Goal: Information Seeking & Learning: Learn about a topic

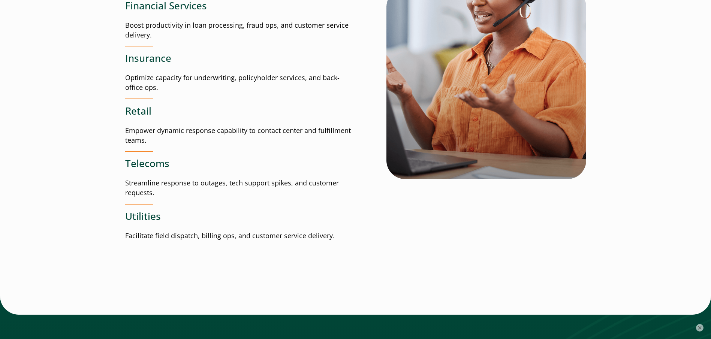
scroll to position [1097, 0]
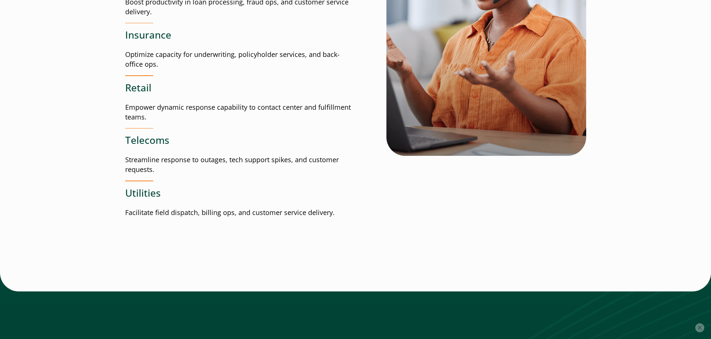
click at [703, 328] on button "×" at bounding box center [699, 328] width 9 height 9
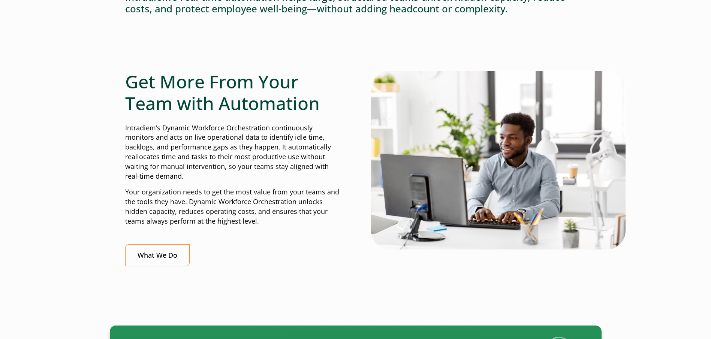
scroll to position [0, 0]
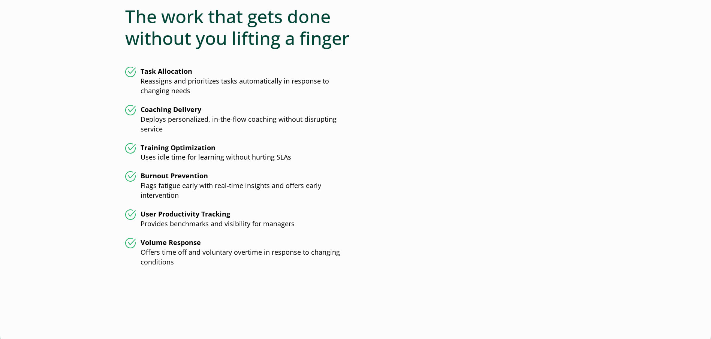
scroll to position [1883, 0]
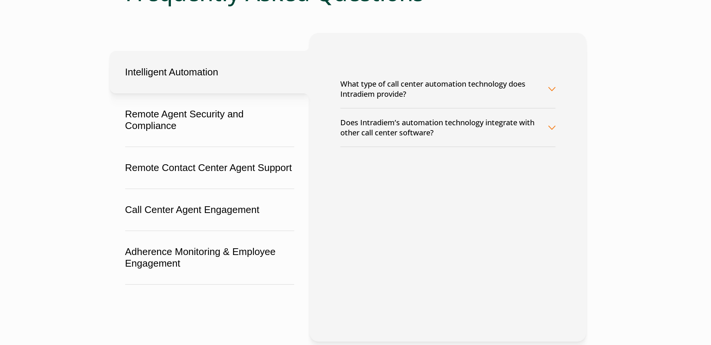
scroll to position [136, 0]
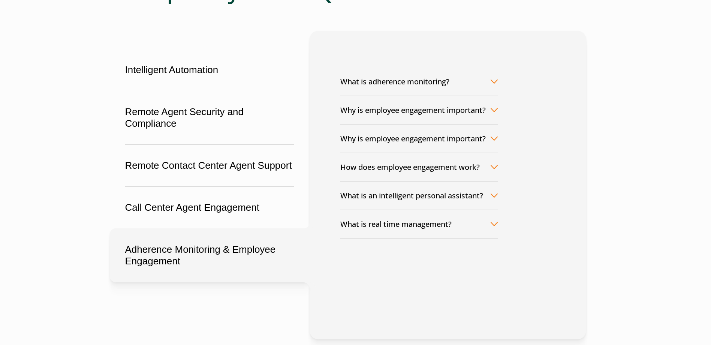
click at [500, 81] on div "What is adherence monitoring? Adherence refers to a metric used to determine wh…" at bounding box center [447, 164] width 215 height 207
click at [496, 81] on button "What is adherence monitoring?" at bounding box center [418, 81] width 157 height 28
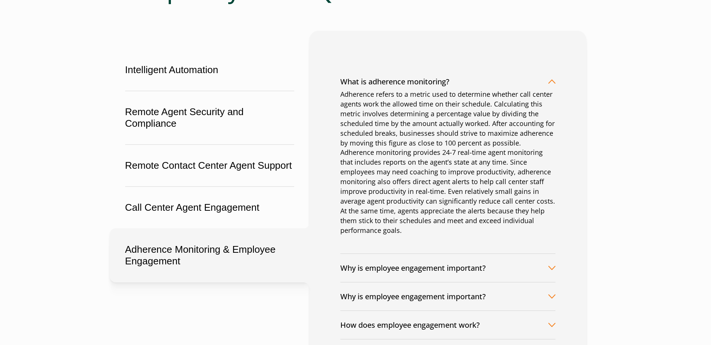
click at [549, 81] on button "What is adherence monitoring?" at bounding box center [447, 81] width 215 height 28
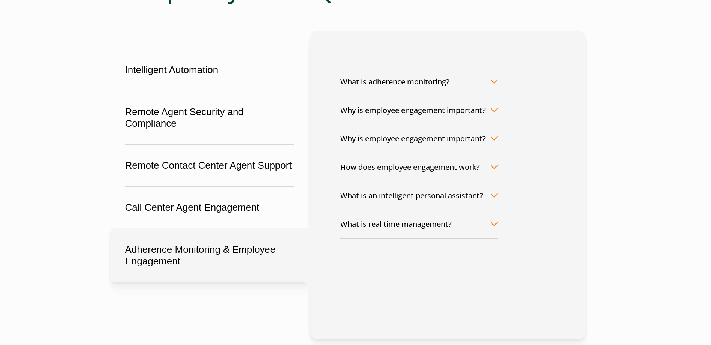
click at [497, 108] on button "Why is employee engagement important?" at bounding box center [418, 110] width 157 height 28
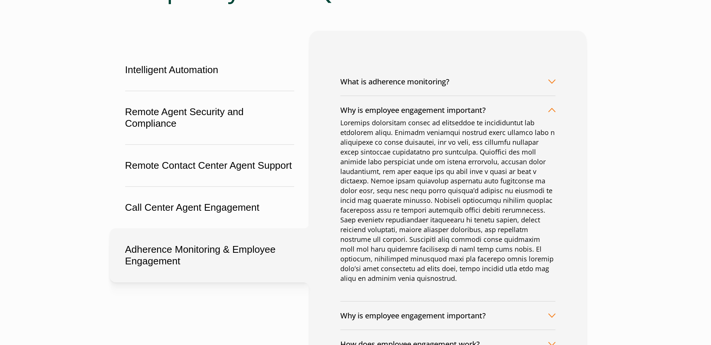
click at [549, 110] on button "Why is employee engagement important?" at bounding box center [447, 110] width 215 height 28
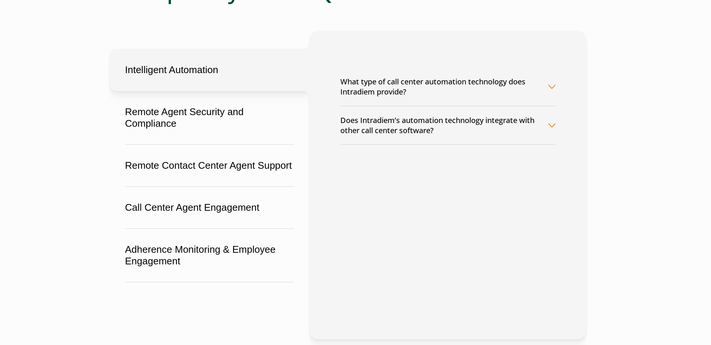
click at [212, 77] on button "Intelligent Automation" at bounding box center [210, 70] width 200 height 42
click at [549, 87] on button "What type of call center automation technology does Intradiem provide?" at bounding box center [447, 86] width 215 height 38
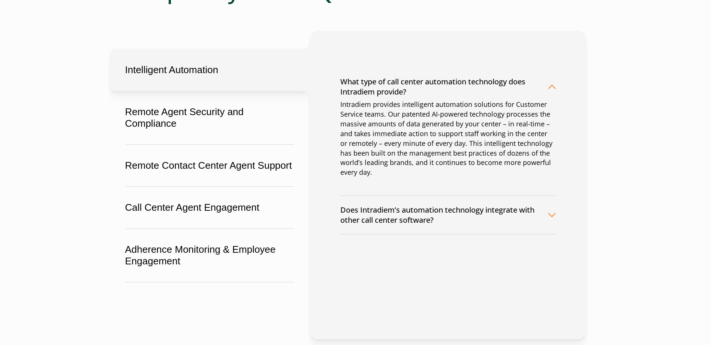
click at [549, 87] on button "What type of call center automation technology does Intradiem provide?" at bounding box center [447, 86] width 215 height 38
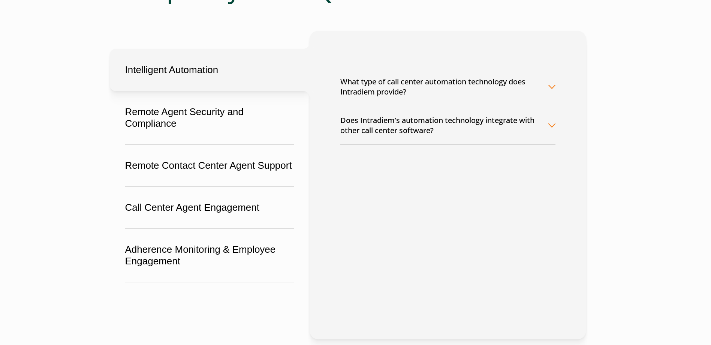
click at [552, 126] on button "Does Intradiem’s automation technology integrate with other call center softwar…" at bounding box center [447, 125] width 215 height 38
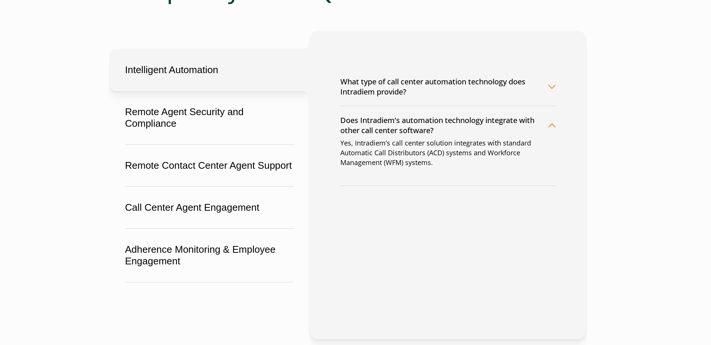
click at [552, 126] on button "Does Intradiem’s automation technology integrate with other call center softwar…" at bounding box center [447, 125] width 215 height 38
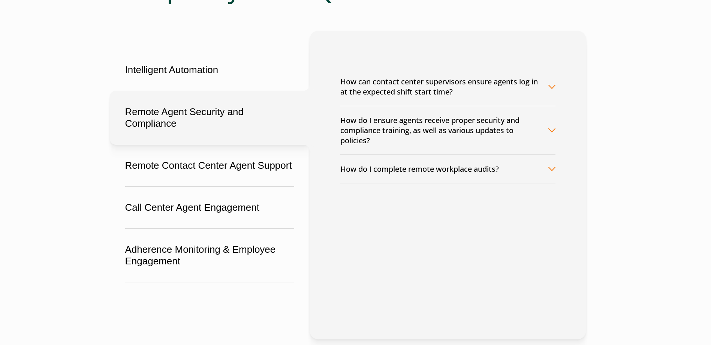
click at [241, 115] on button "Remote Agent Security and Compliance" at bounding box center [210, 118] width 200 height 54
click at [537, 169] on button "How do I complete remote workplace audits?" at bounding box center [447, 169] width 215 height 28
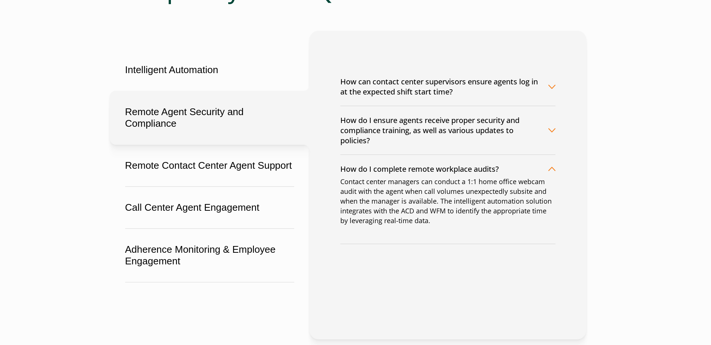
click at [537, 169] on button "How do I complete remote workplace audits?" at bounding box center [447, 169] width 215 height 28
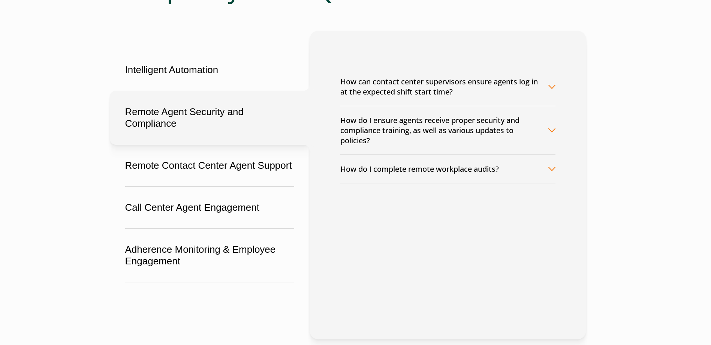
click at [546, 93] on button "How can contact center supervisors ensure agents log in at the expected shift s…" at bounding box center [447, 86] width 215 height 38
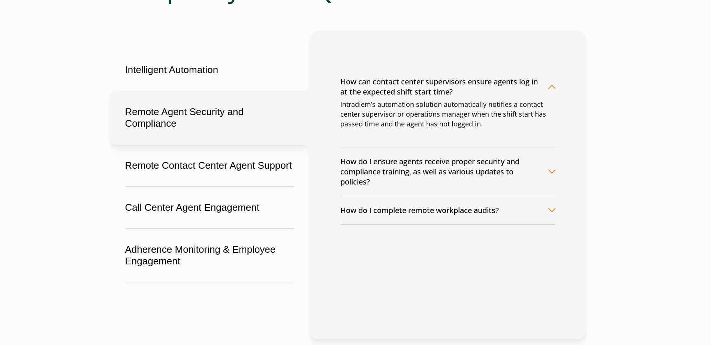
click at [546, 93] on button "How can contact center supervisors ensure agents log in at the expected shift s…" at bounding box center [447, 86] width 215 height 38
